Goal: Information Seeking & Learning: Find specific fact

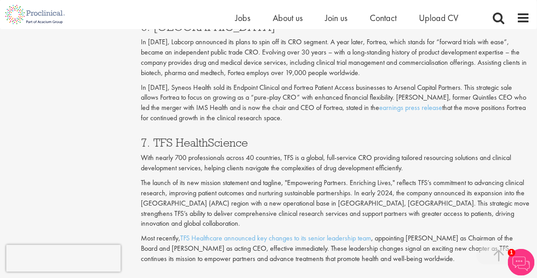
scroll to position [1753, 0]
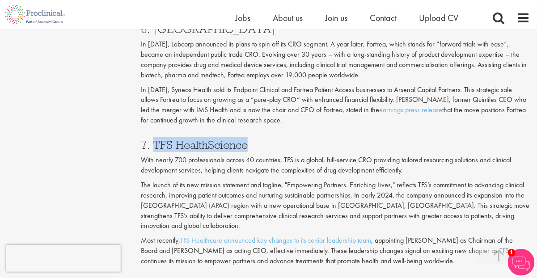
drag, startPoint x: 247, startPoint y: 114, endPoint x: 152, endPoint y: 115, distance: 94.8
click at [152, 139] on h3 "7. TFS HealthScience" at bounding box center [335, 145] width 389 height 12
copy h3 "TFS HealthScience"
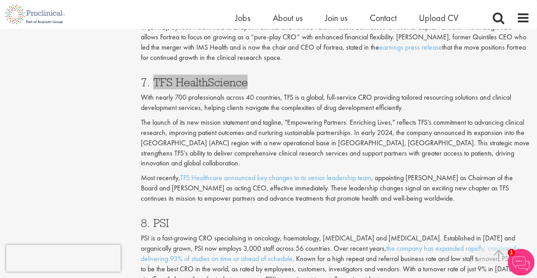
scroll to position [1824, 0]
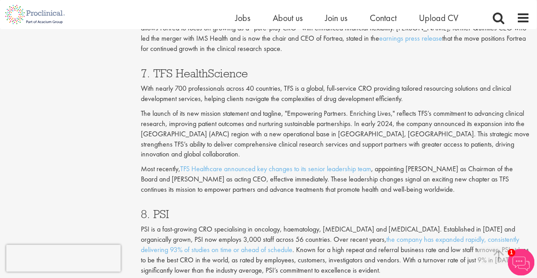
click at [158, 208] on h3 "8. PSI" at bounding box center [335, 214] width 389 height 12
click at [159, 208] on h3 "8. PSI" at bounding box center [335, 214] width 389 height 12
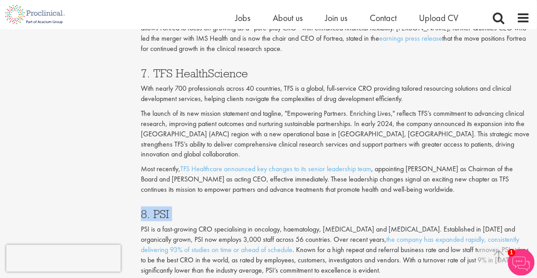
click at [178, 208] on h3 "8. PSI" at bounding box center [335, 214] width 389 height 12
click at [174, 208] on h3 "8. PSI" at bounding box center [335, 214] width 389 height 12
click at [166, 208] on h3 "8. PSI" at bounding box center [335, 214] width 389 height 12
click at [183, 208] on h3 "8. PSI" at bounding box center [335, 214] width 389 height 12
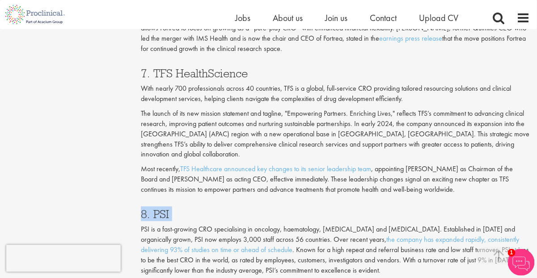
click at [173, 199] on div "8. PSI PSI is a fast-growing CRO specialising in oncology, haematology, [MEDICA…" at bounding box center [335, 257] width 403 height 116
click at [150, 208] on h3 "8. PSI" at bounding box center [335, 214] width 389 height 12
drag, startPoint x: 169, startPoint y: 173, endPoint x: 155, endPoint y: 169, distance: 14.2
click at [155, 208] on h3 "8. PSI" at bounding box center [335, 214] width 389 height 12
copy h3 "PSI"
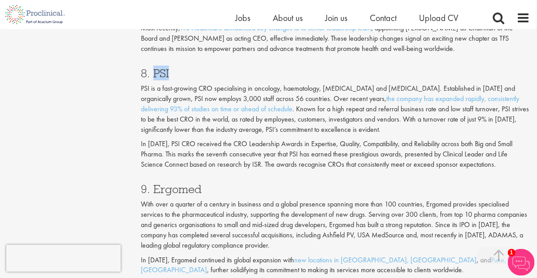
scroll to position [1967, 0]
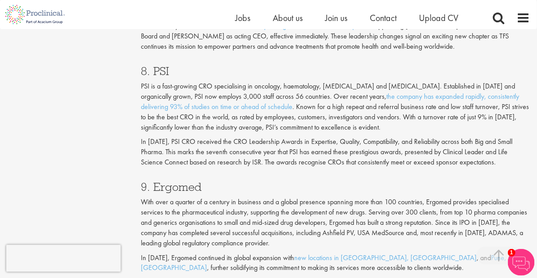
click at [184, 181] on h3 "9. Ergomed" at bounding box center [335, 187] width 389 height 12
copy div "9. Ergomed"
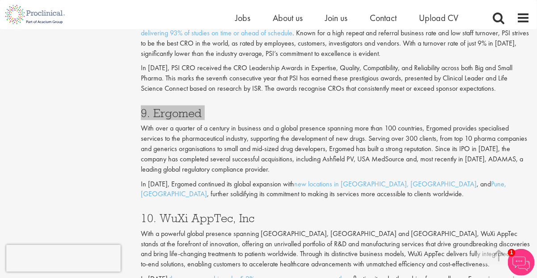
scroll to position [2039, 0]
